Goal: Task Accomplishment & Management: Complete application form

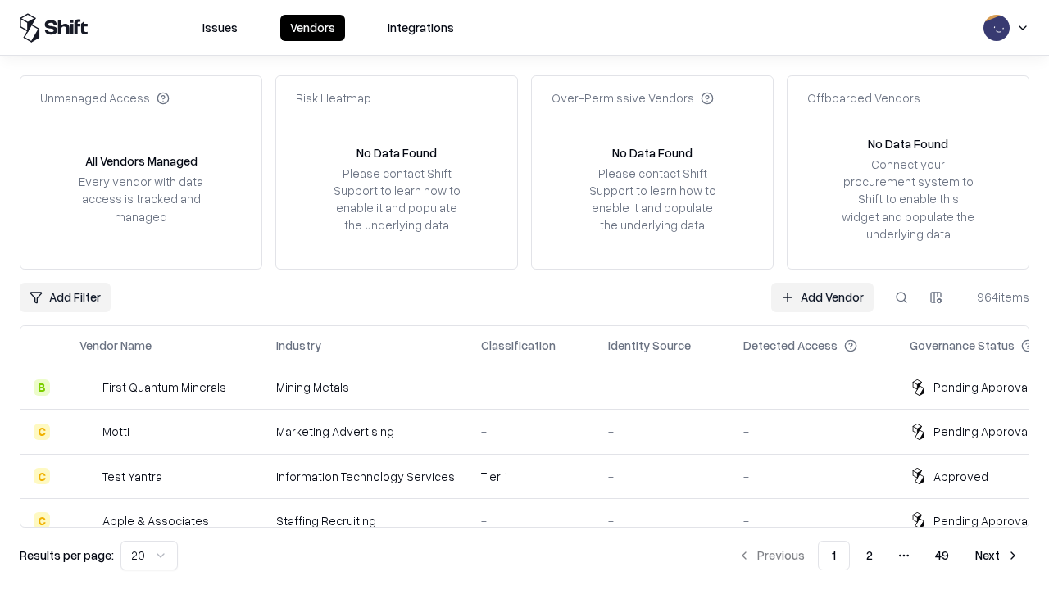
click at [822, 297] on link "Add Vendor" at bounding box center [822, 297] width 102 height 29
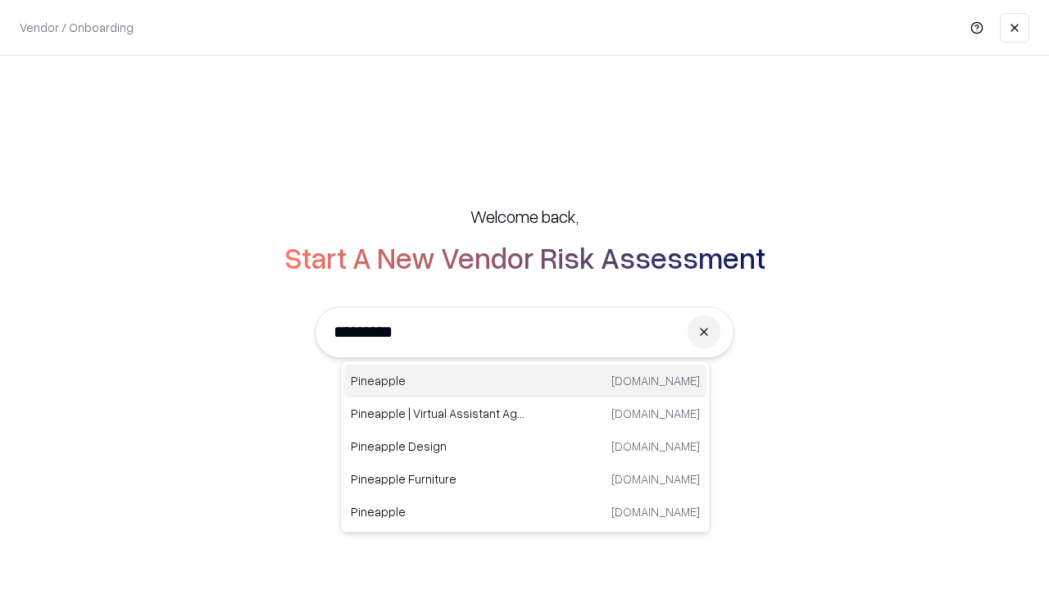
click at [525, 381] on div "Pineapple [DOMAIN_NAME]" at bounding box center [525, 381] width 362 height 33
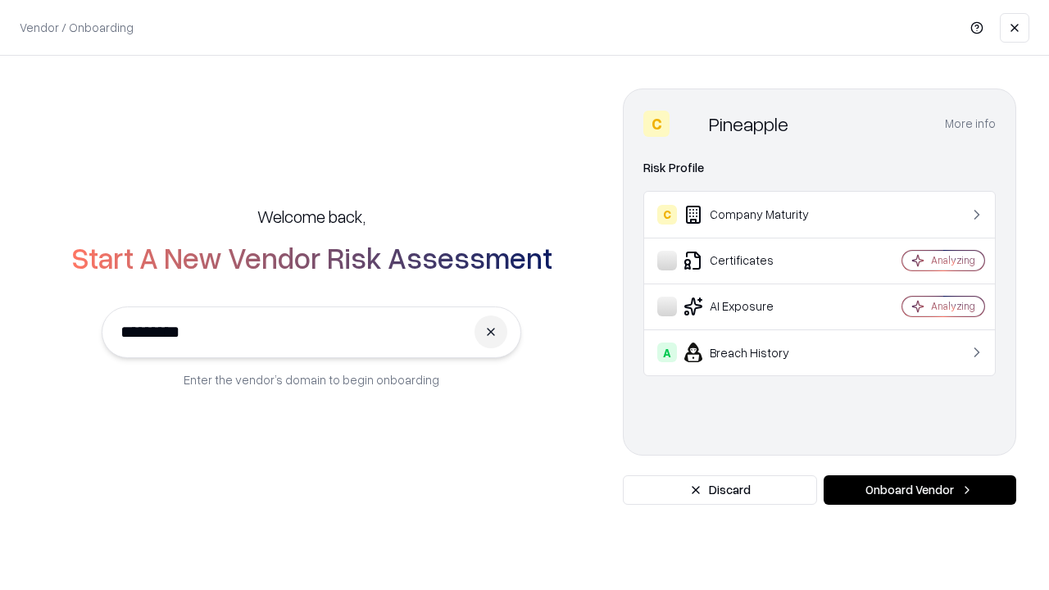
type input "*********"
click at [919, 490] on button "Onboard Vendor" at bounding box center [919, 489] width 193 height 29
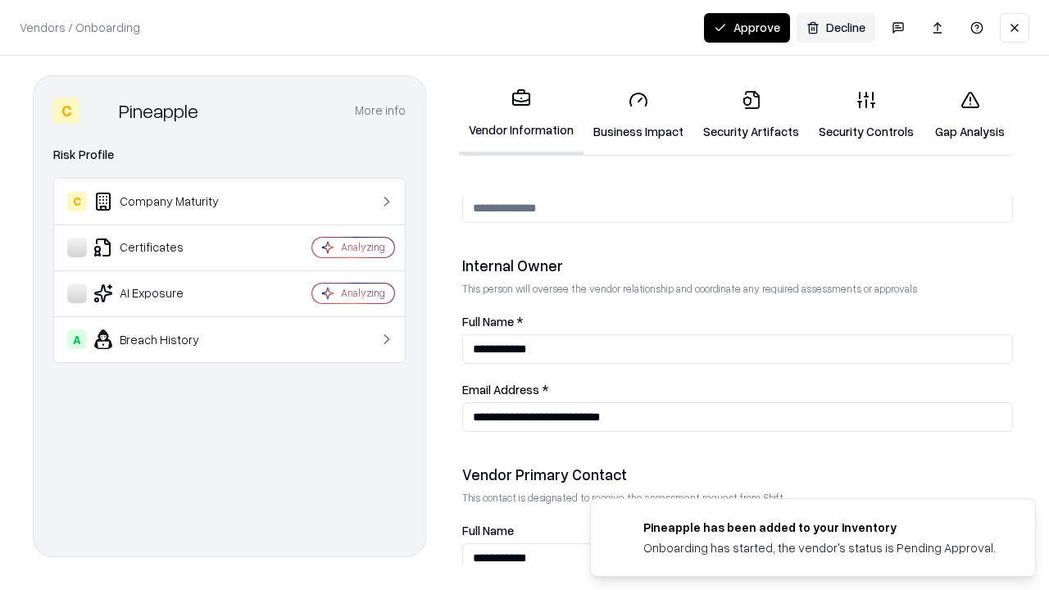
scroll to position [849, 0]
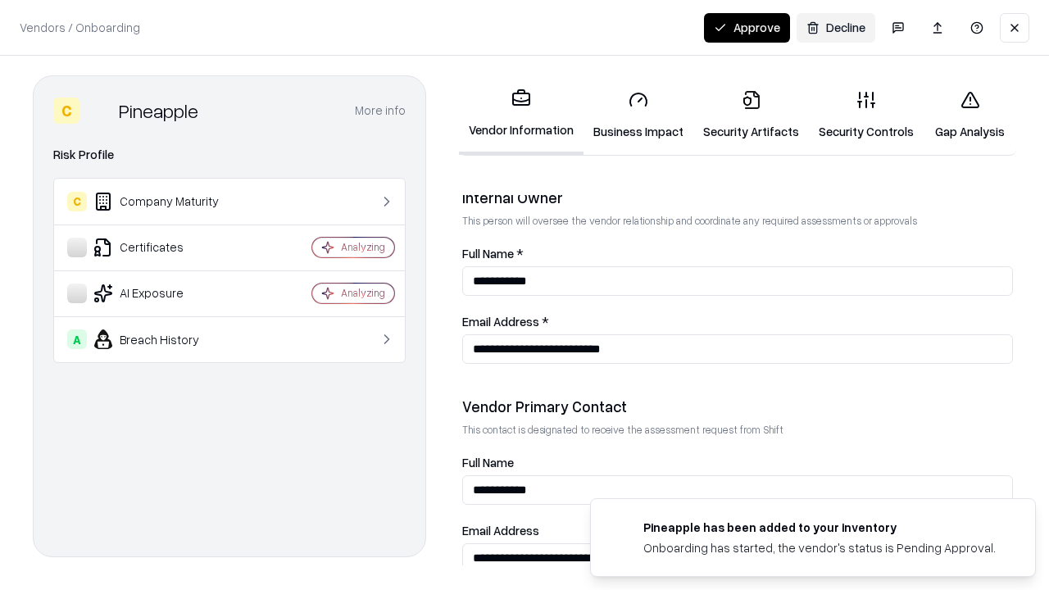
click at [638, 115] on link "Business Impact" at bounding box center [638, 115] width 110 height 76
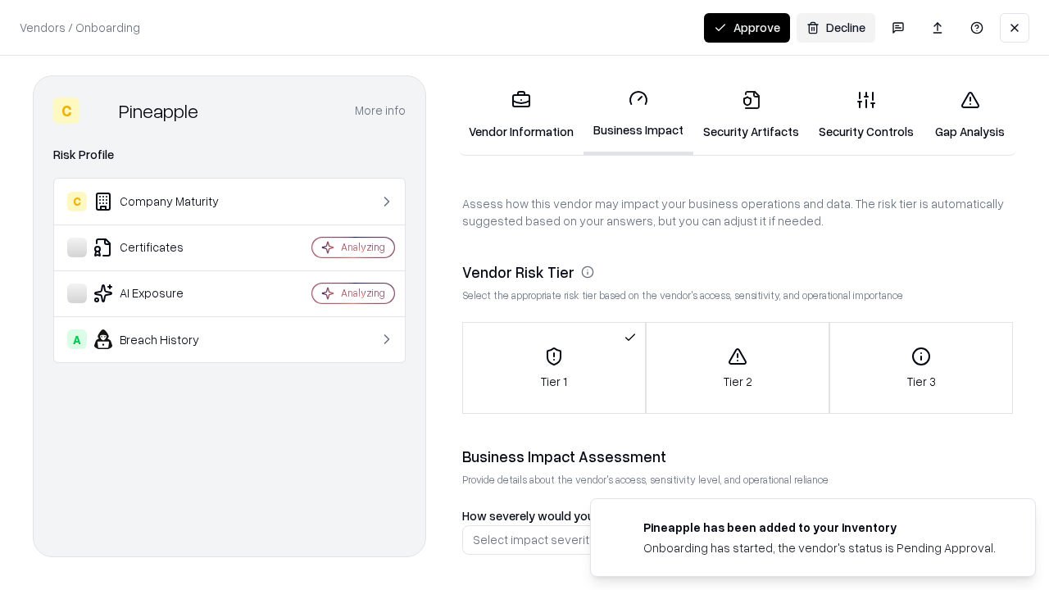
click at [751, 115] on link "Security Artifacts" at bounding box center [751, 115] width 116 height 76
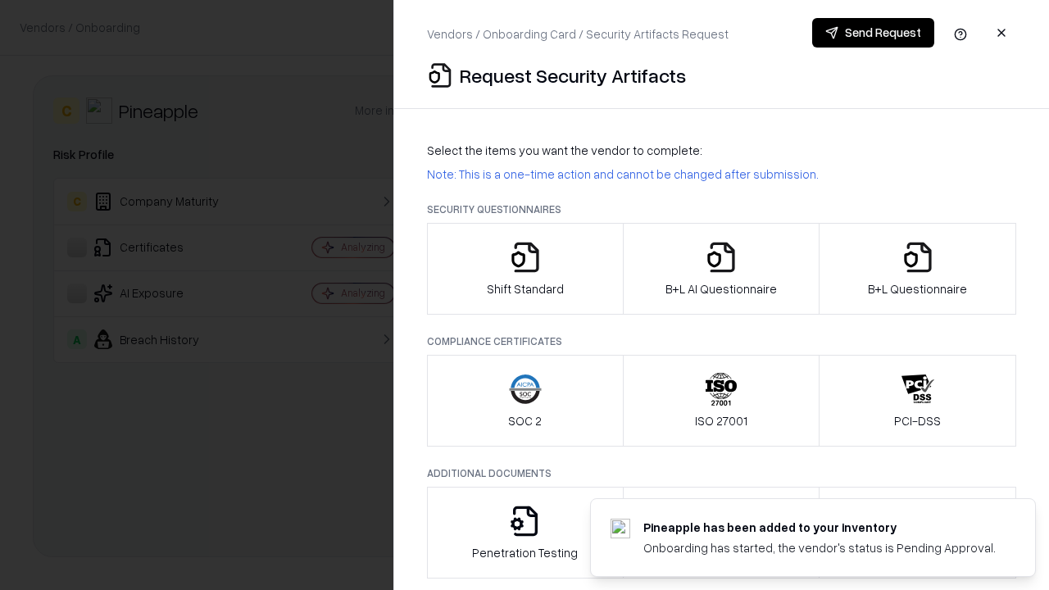
click at [524, 269] on icon "button" at bounding box center [525, 257] width 33 height 33
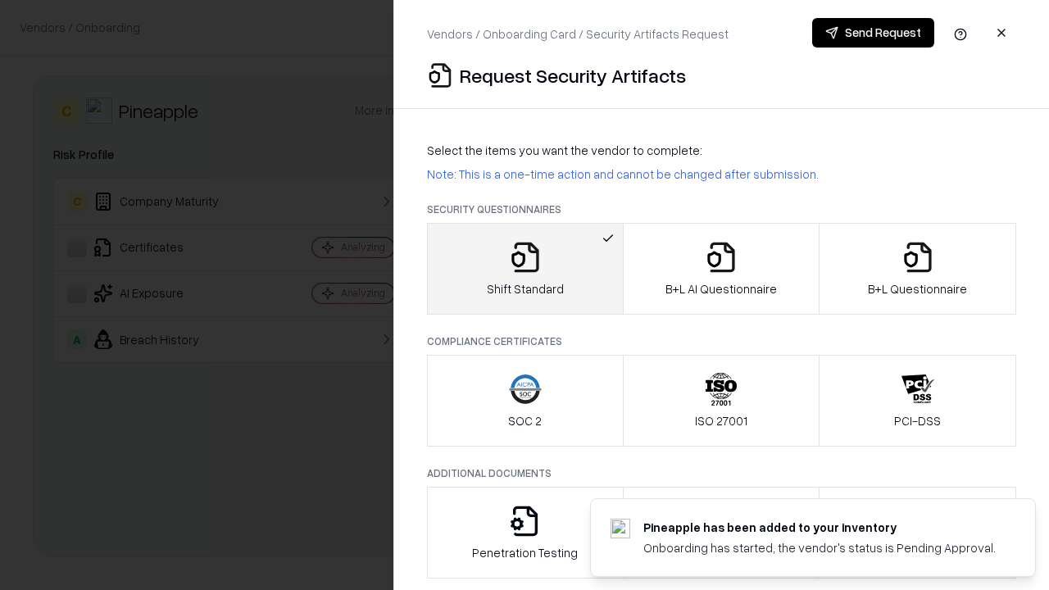
click at [873, 33] on button "Send Request" at bounding box center [873, 32] width 122 height 29
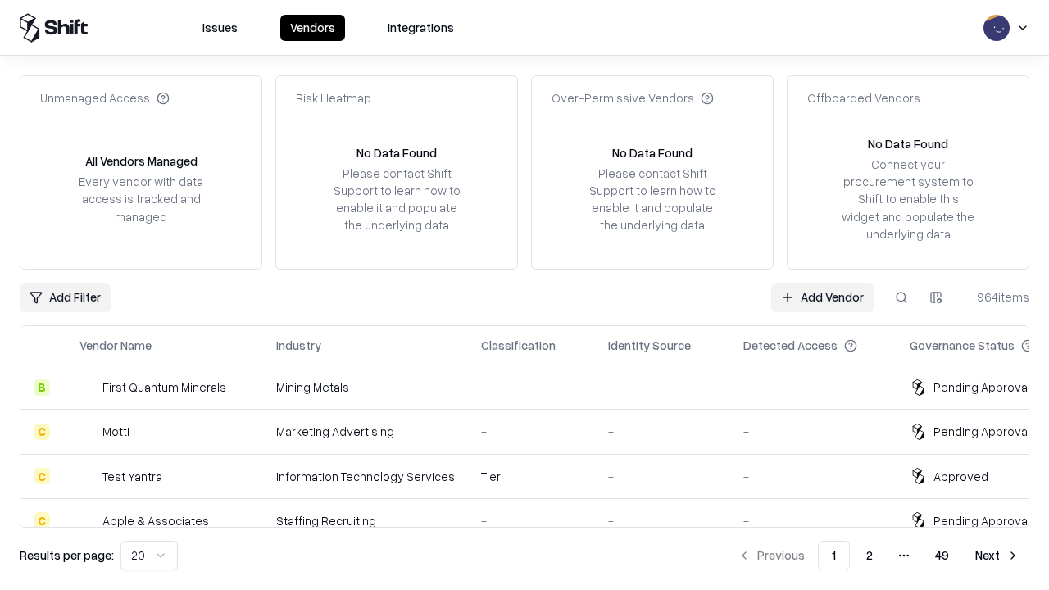
click at [901, 297] on button at bounding box center [901, 297] width 29 height 29
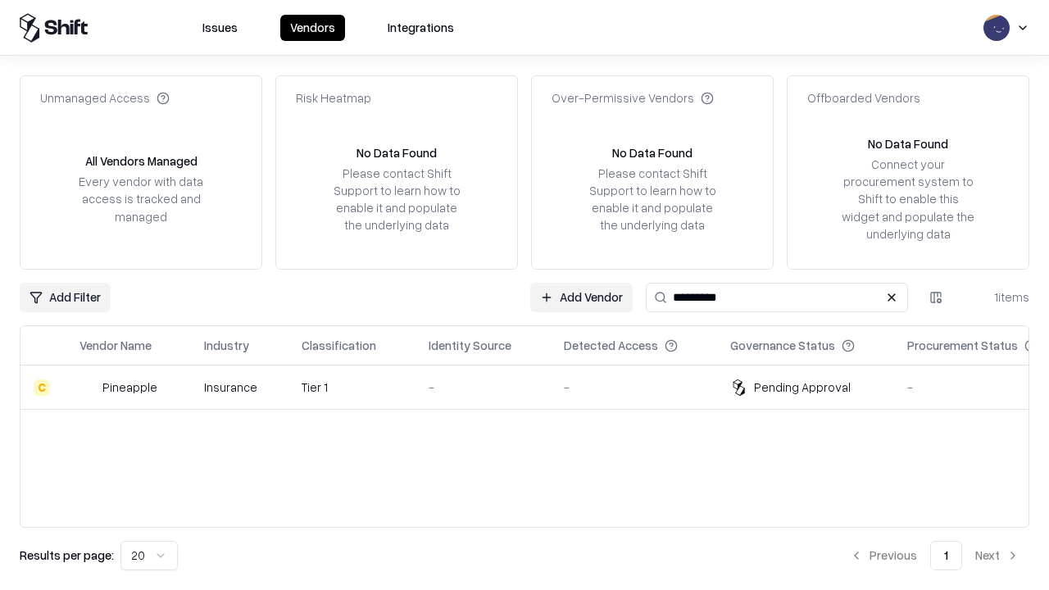
type input "*********"
click at [534, 387] on div "-" at bounding box center [483, 387] width 109 height 17
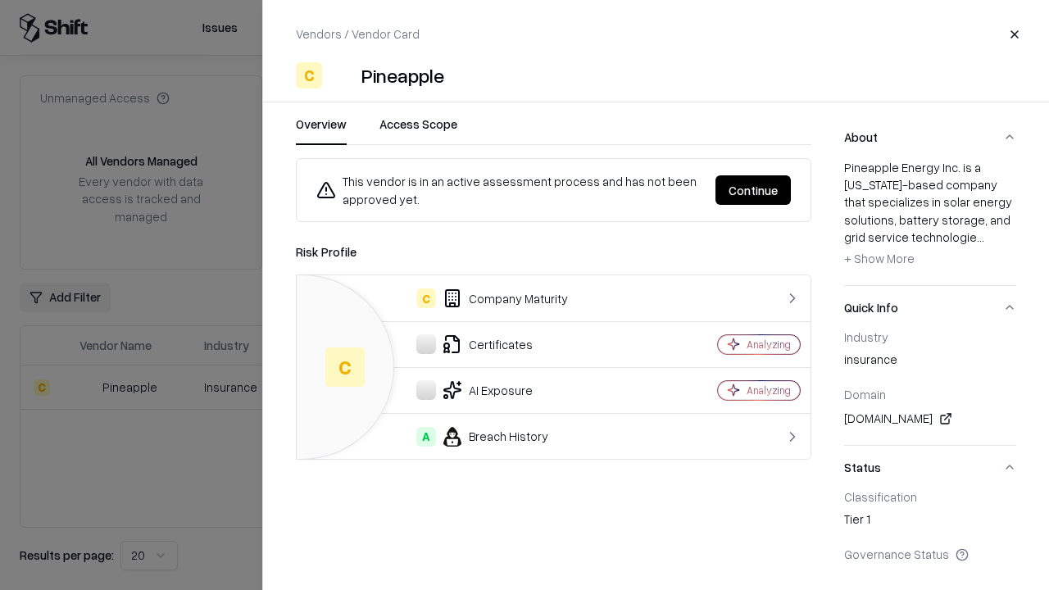
click at [753, 190] on button "Continue" at bounding box center [752, 189] width 75 height 29
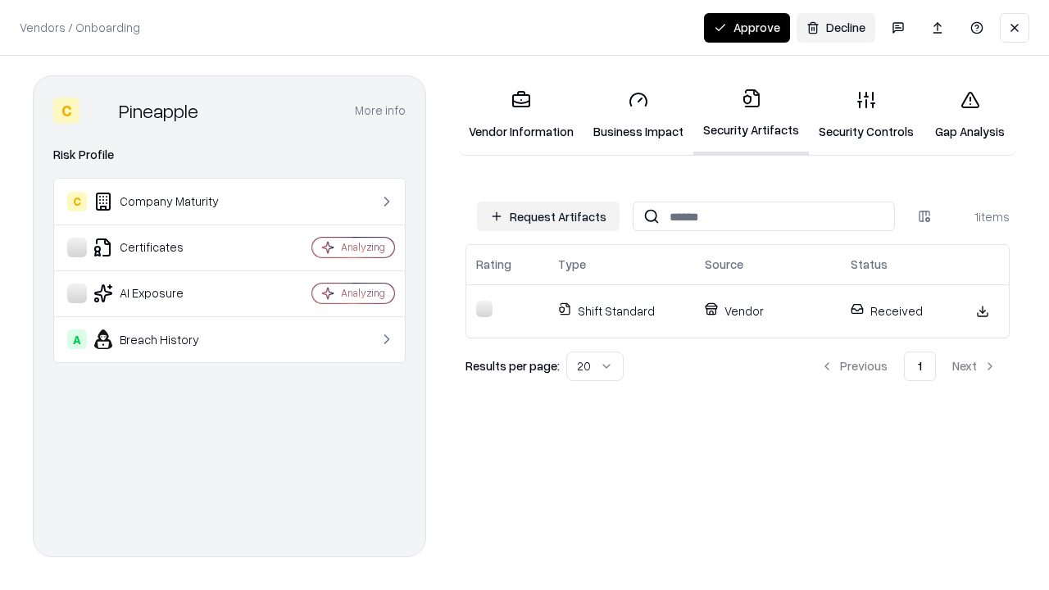
click at [746, 27] on button "Approve" at bounding box center [747, 27] width 86 height 29
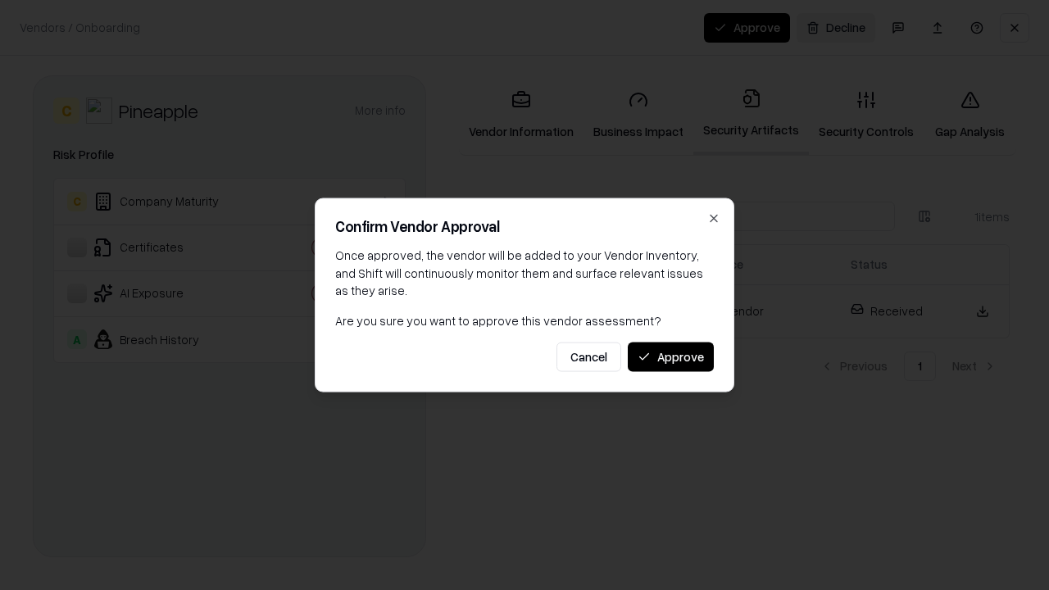
click at [670, 356] on button "Approve" at bounding box center [671, 356] width 86 height 29
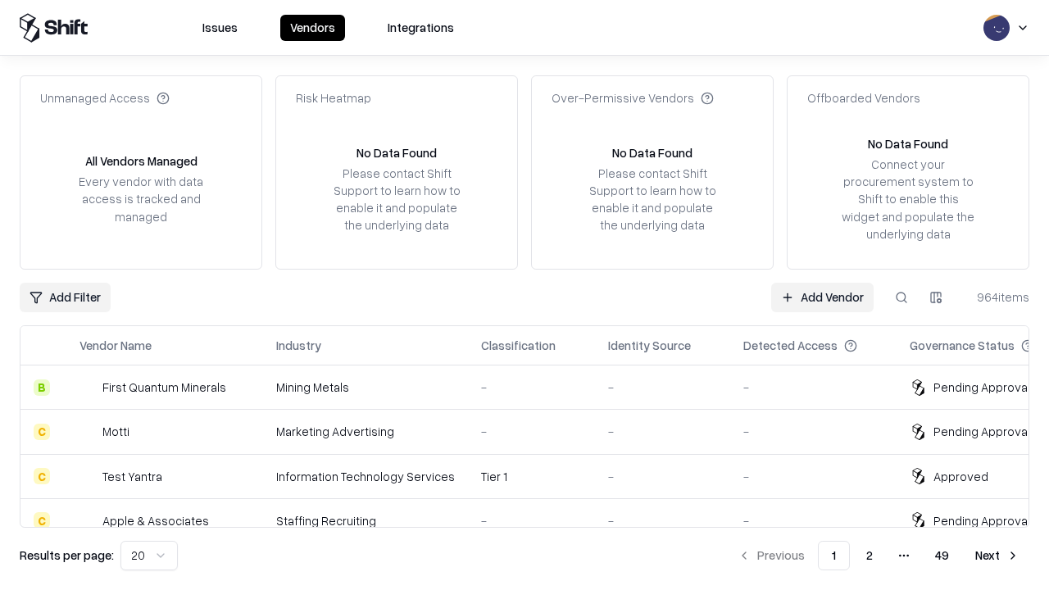
type input "*********"
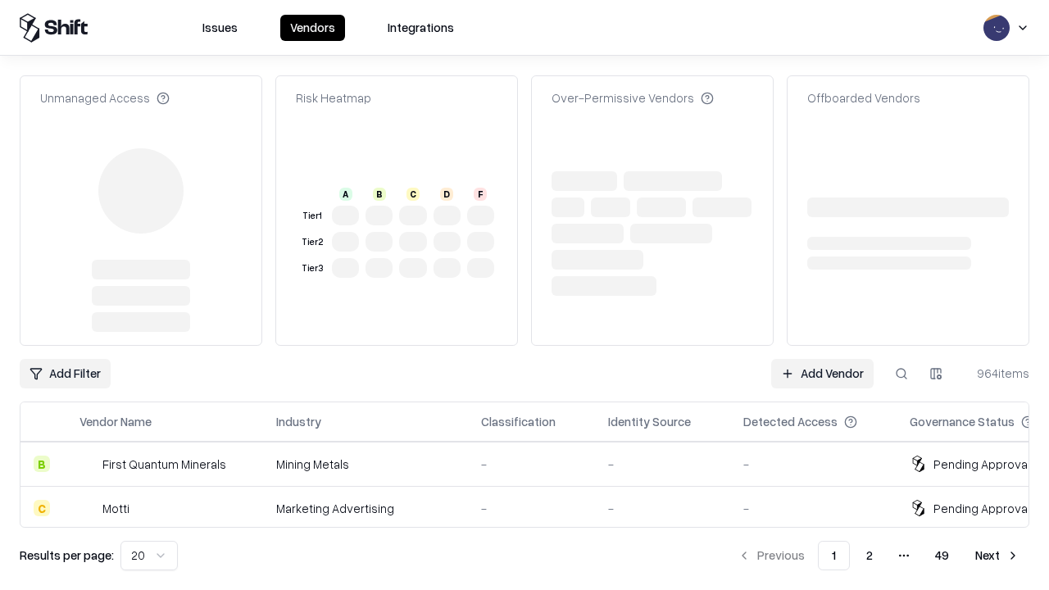
click at [822, 359] on link "Add Vendor" at bounding box center [822, 373] width 102 height 29
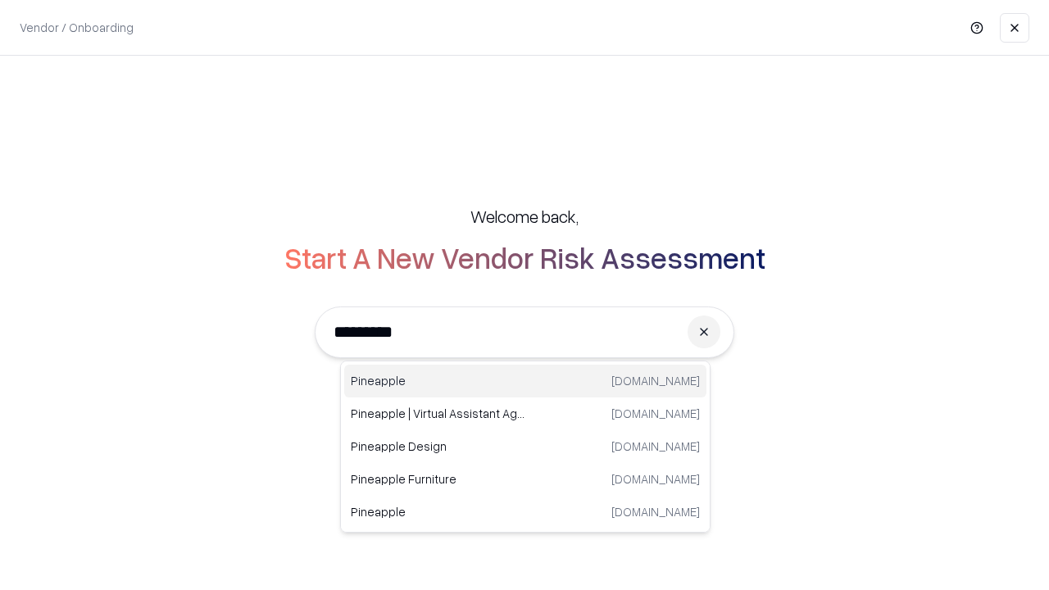
click at [525, 381] on div "Pineapple [DOMAIN_NAME]" at bounding box center [525, 381] width 362 height 33
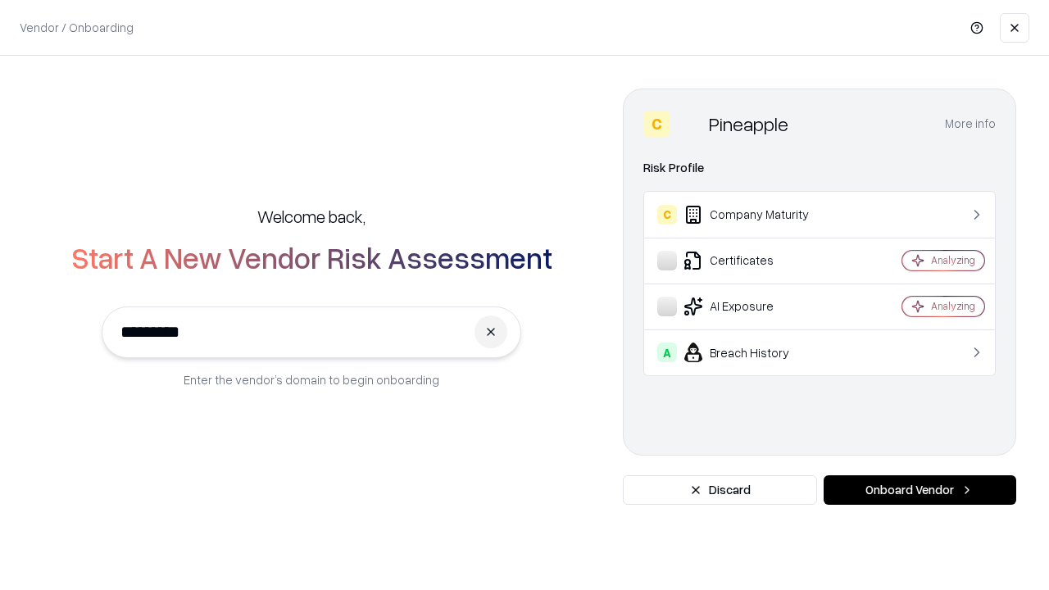
type input "*********"
click at [919, 490] on button "Onboard Vendor" at bounding box center [919, 489] width 193 height 29
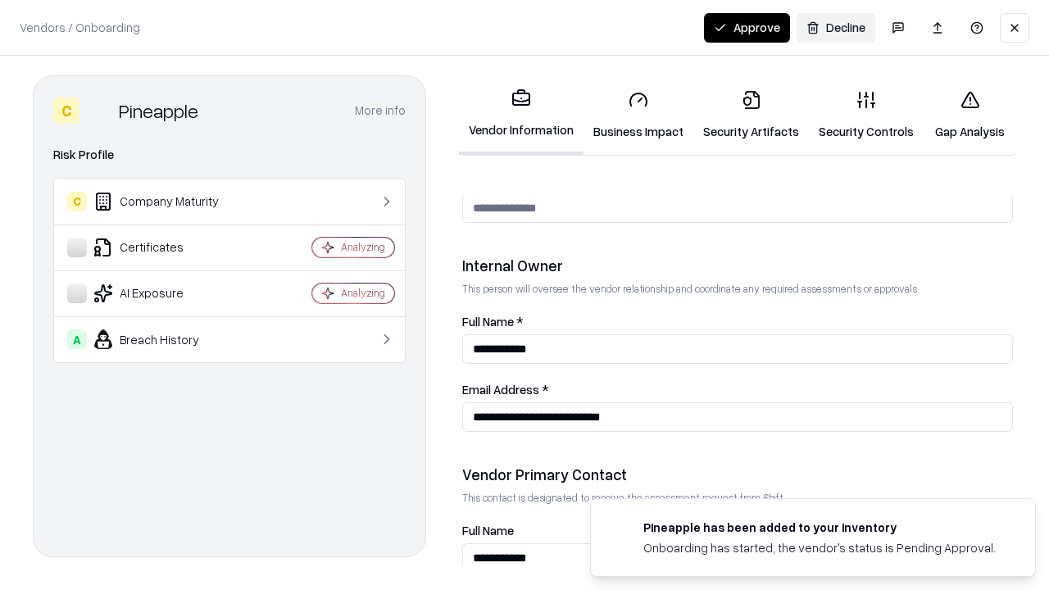
scroll to position [849, 0]
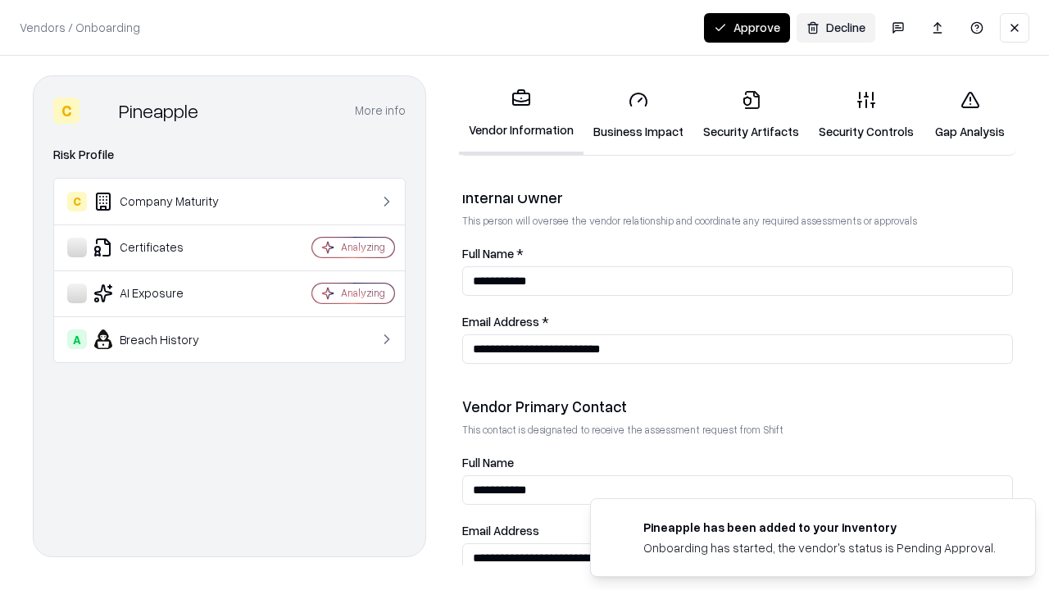
click at [746, 27] on button "Approve" at bounding box center [747, 27] width 86 height 29
